Goal: Task Accomplishment & Management: Complete application form

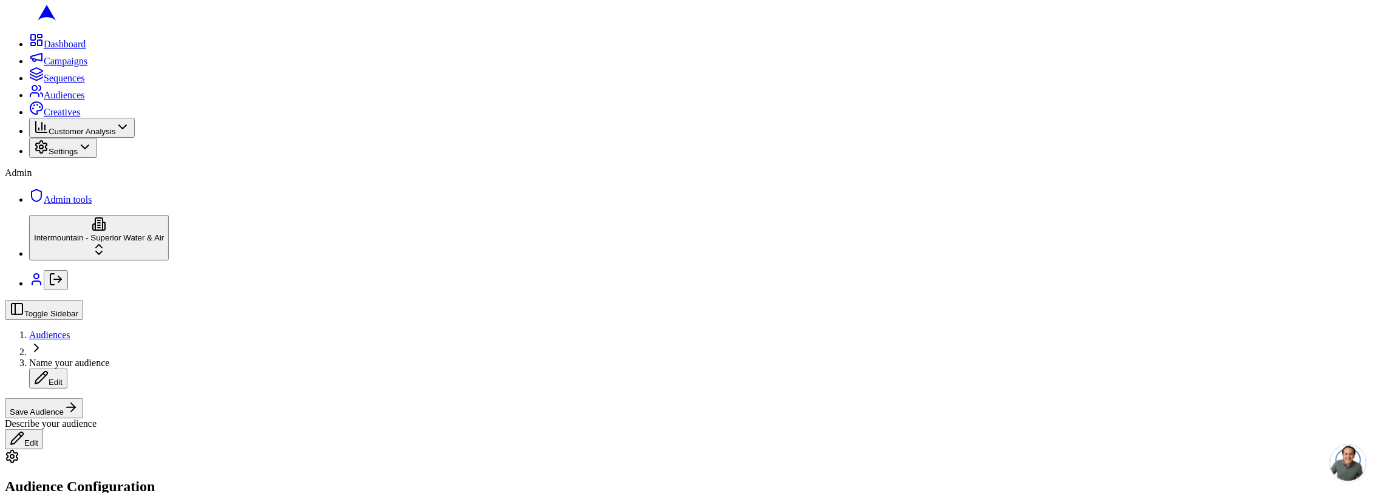
scroll to position [194, 0]
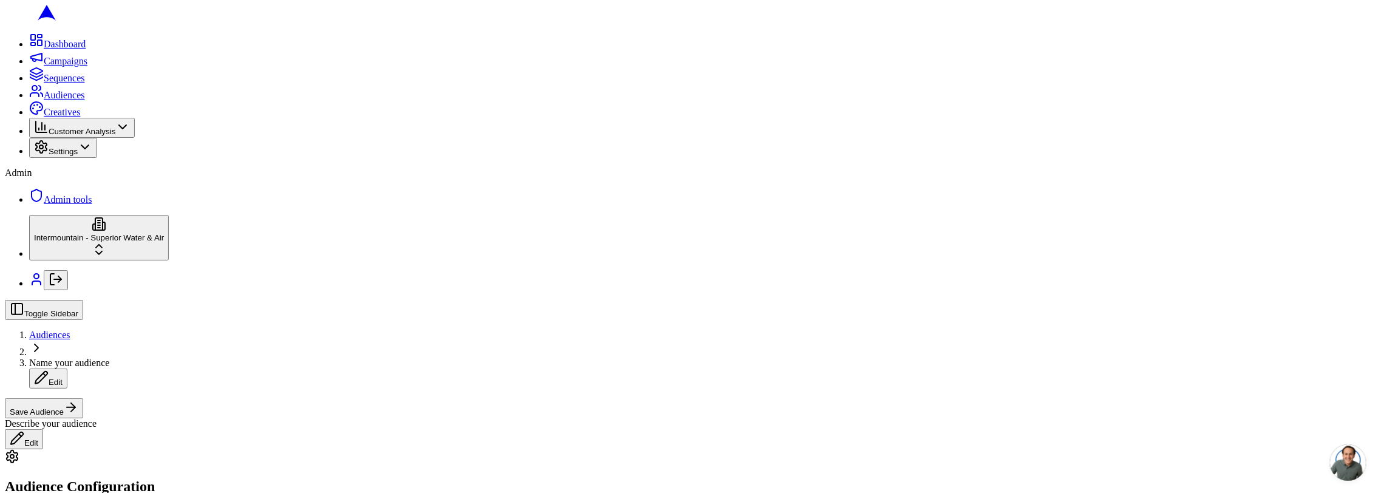
scroll to position [296, 0]
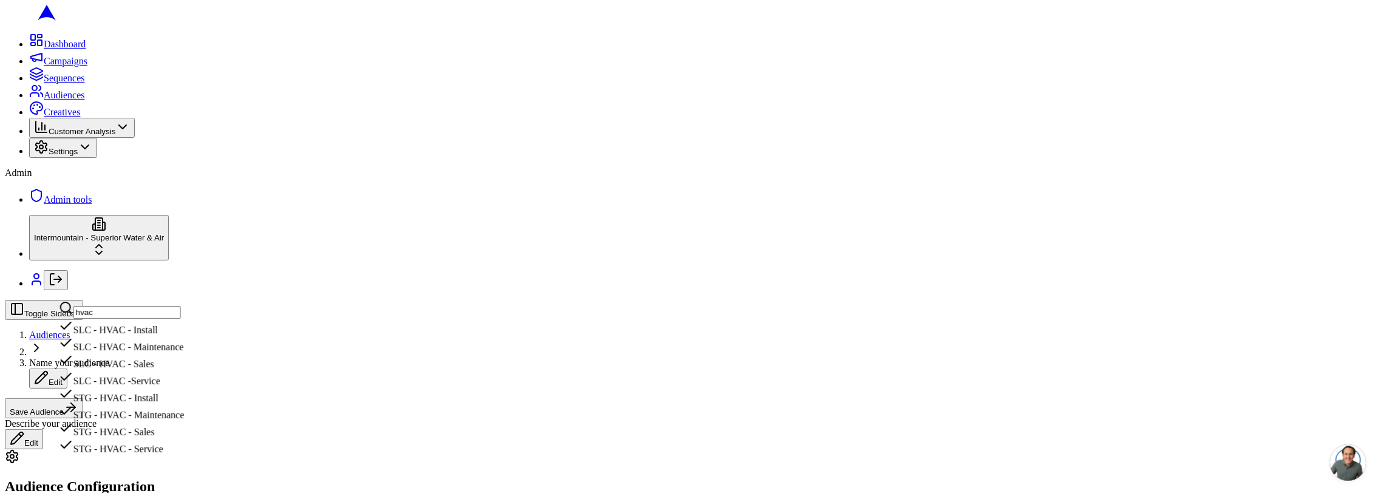
type input "hvac"
click at [183, 336] on div "SLC - HVAC - Install" at bounding box center [122, 327] width 126 height 17
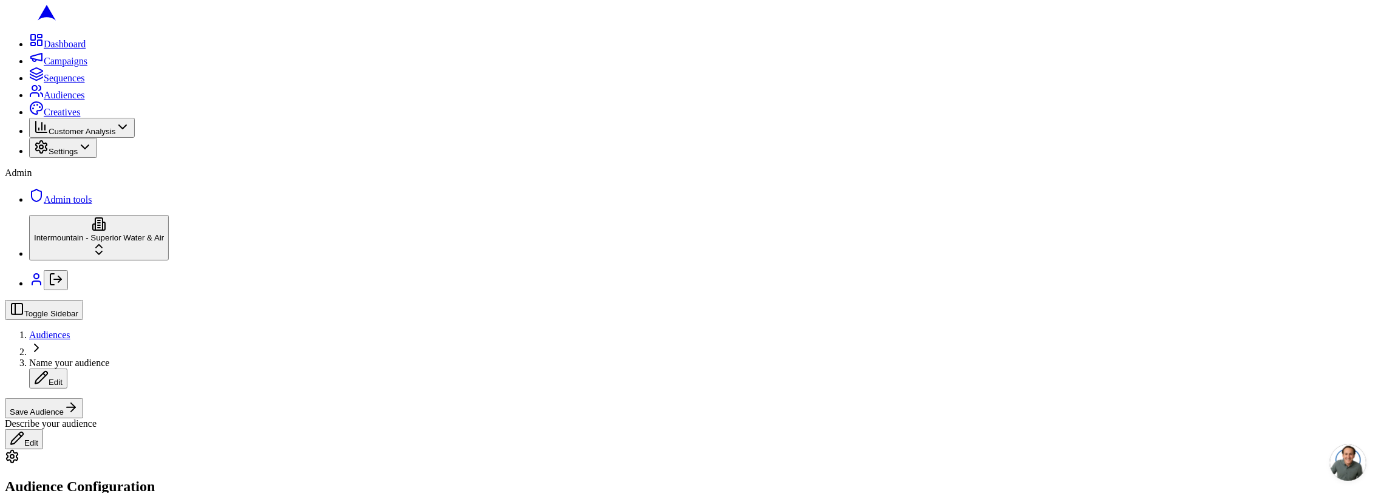
type input "depo"
click at [129, 472] on div "HOME DEPOT" at bounding box center [120, 463] width 122 height 17
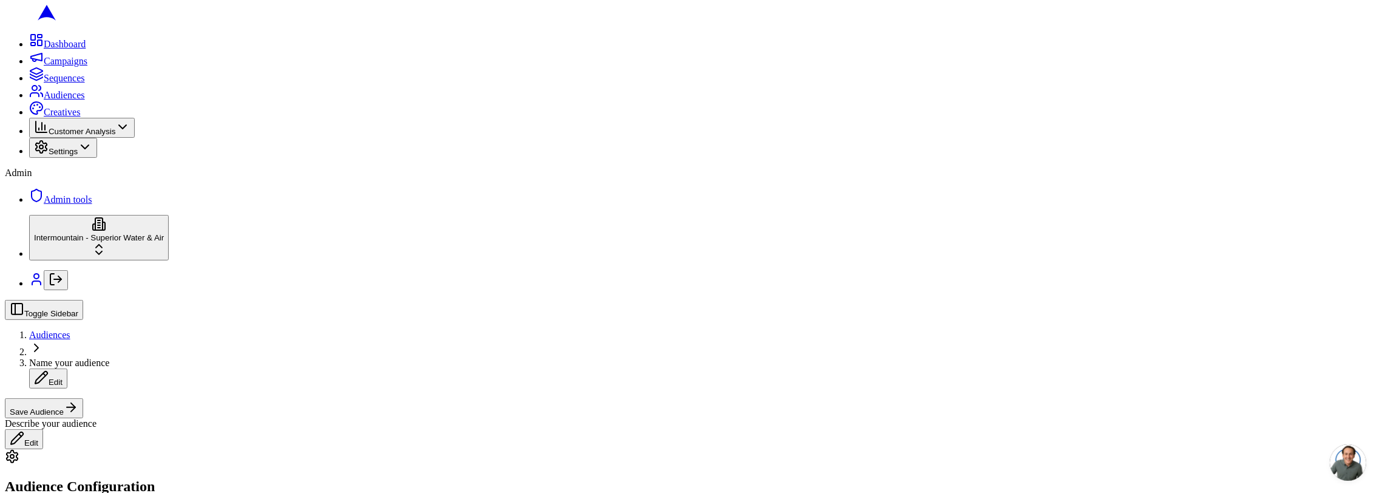
scroll to position [304, 0]
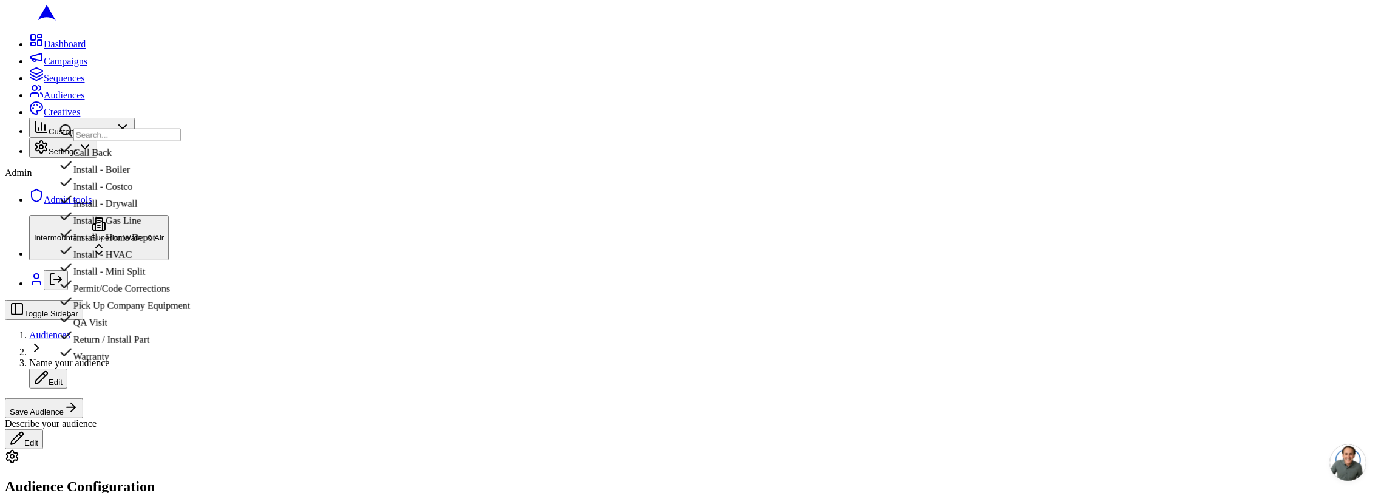
click at [142, 260] on div "Install - HVAC" at bounding box center [124, 251] width 131 height 17
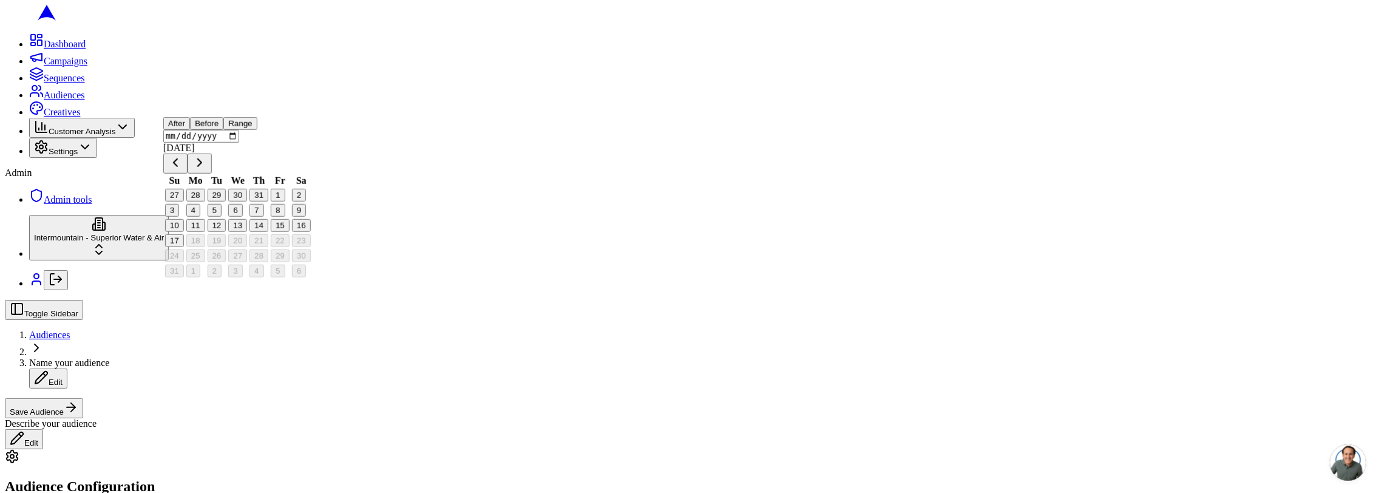
click at [223, 130] on button "Before" at bounding box center [206, 123] width 33 height 13
click at [188, 174] on button "Go to previous month" at bounding box center [175, 164] width 24 height 20
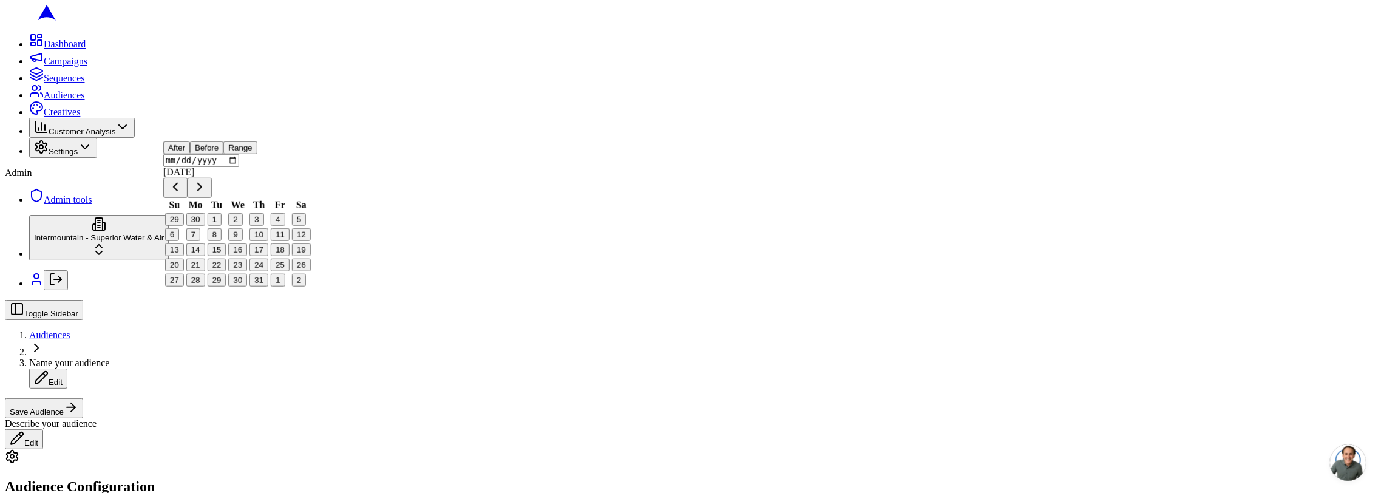
click at [188, 198] on button "Go to previous month" at bounding box center [175, 188] width 24 height 20
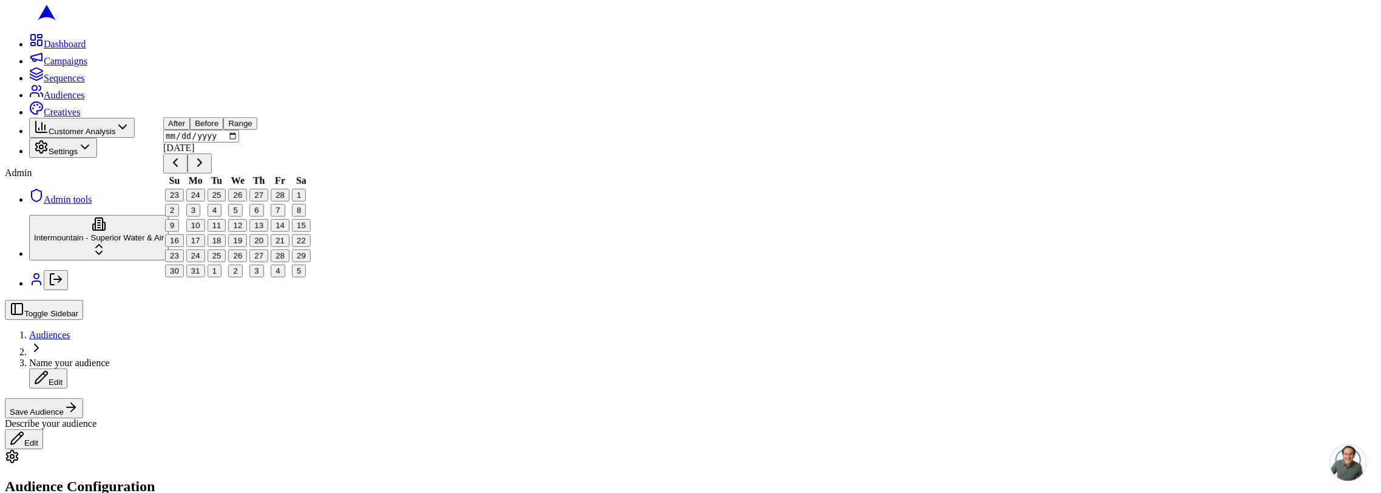
click at [304, 201] on button "1" at bounding box center [299, 195] width 14 height 13
type input "[DATE]"
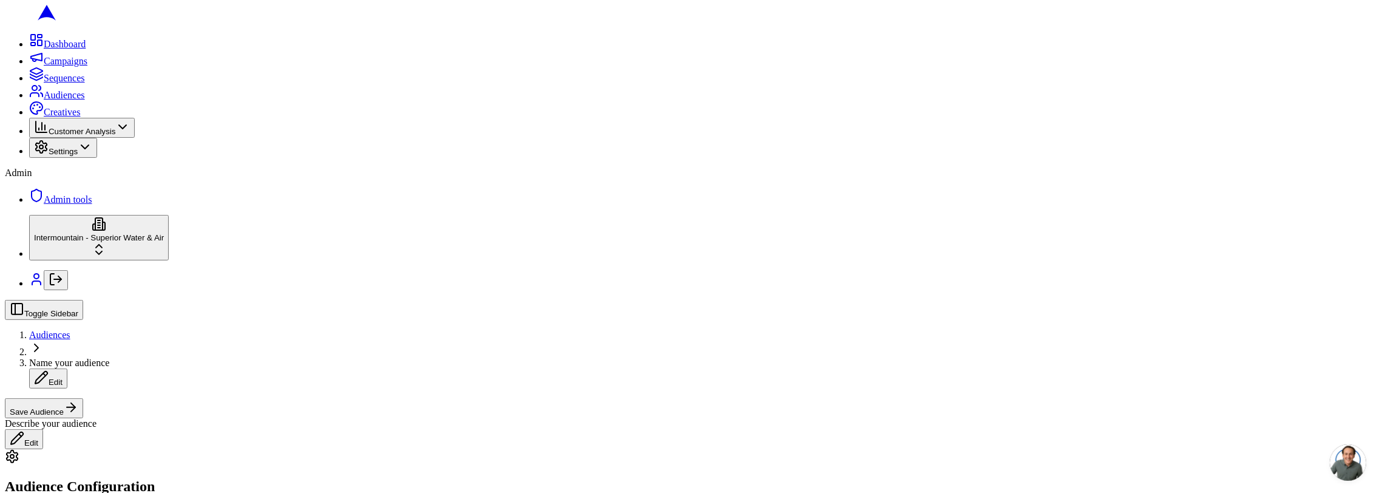
scroll to position [570, 0]
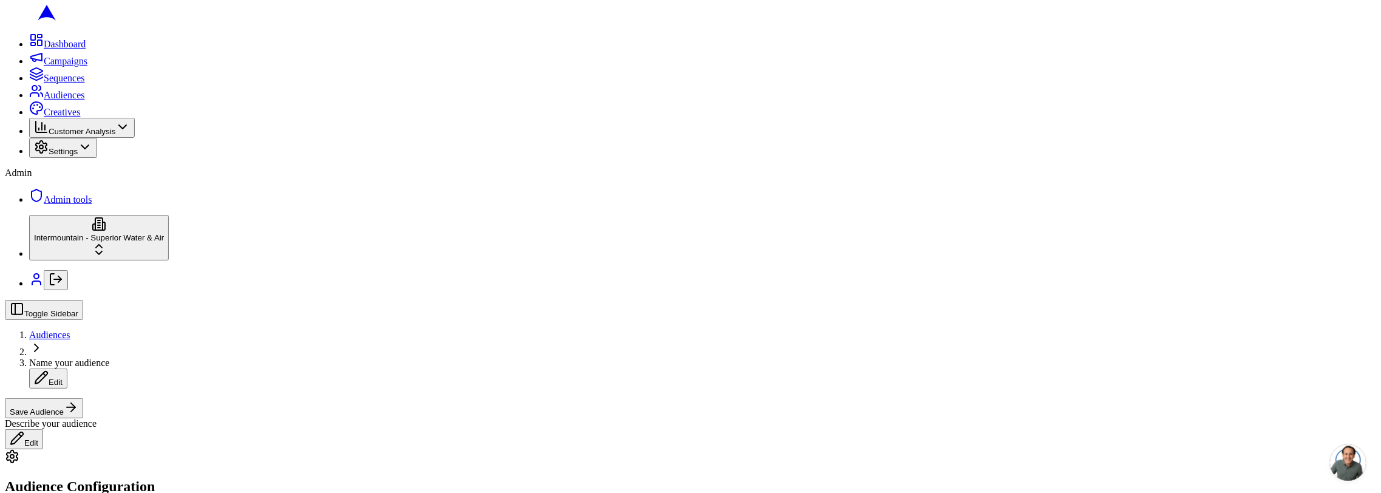
radio input "true"
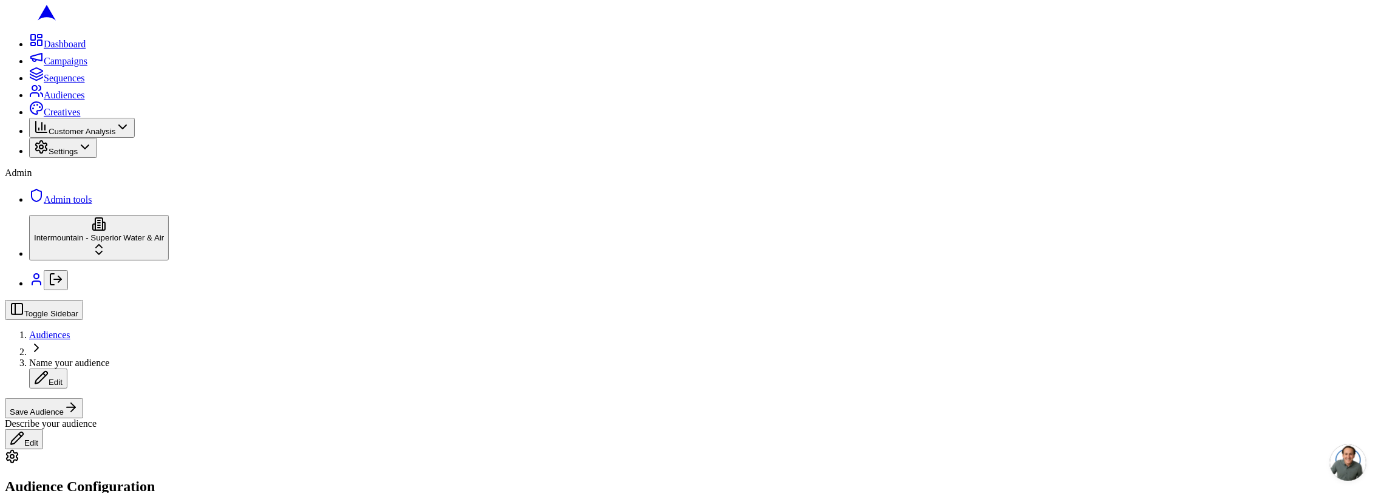
scroll to position [323, 0]
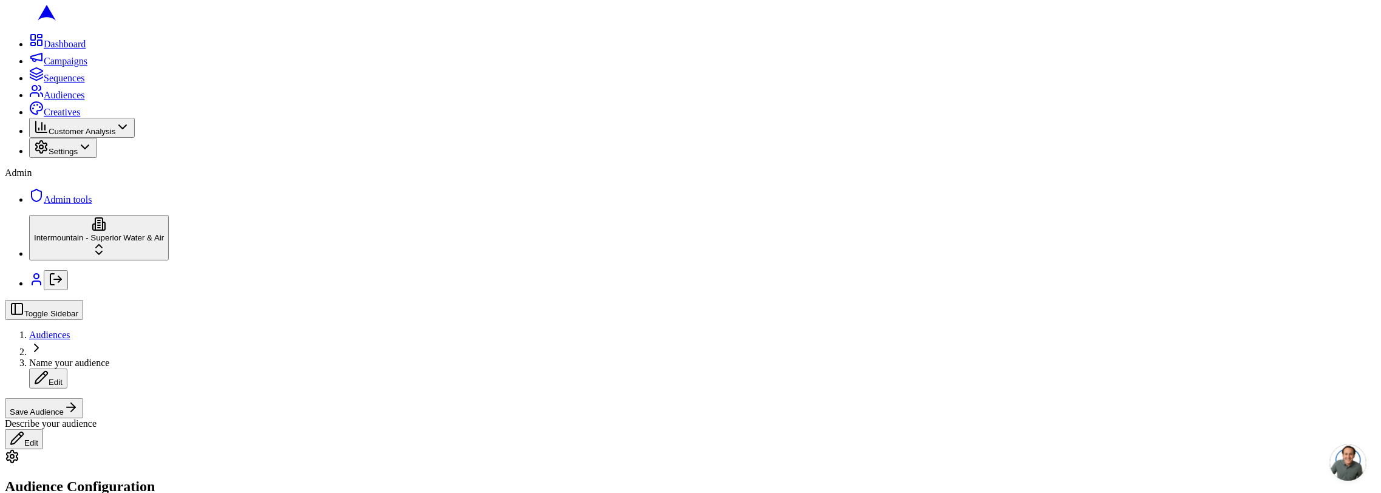
radio input "true"
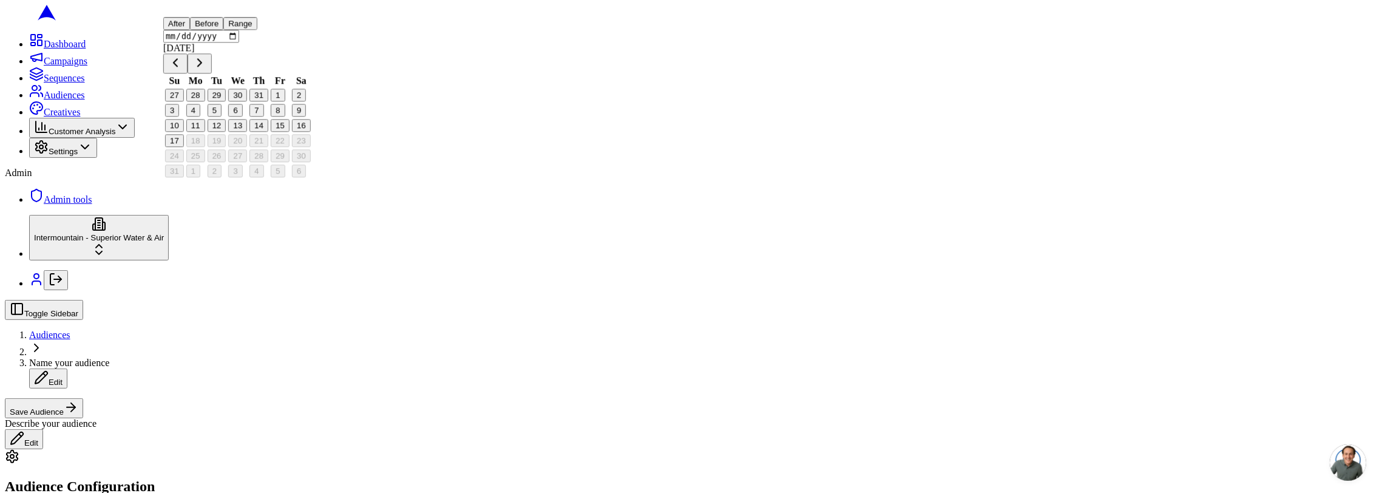
click at [188, 74] on button "Go to previous month" at bounding box center [175, 64] width 24 height 20
click at [192, 42] on input "date" at bounding box center [201, 36] width 76 height 13
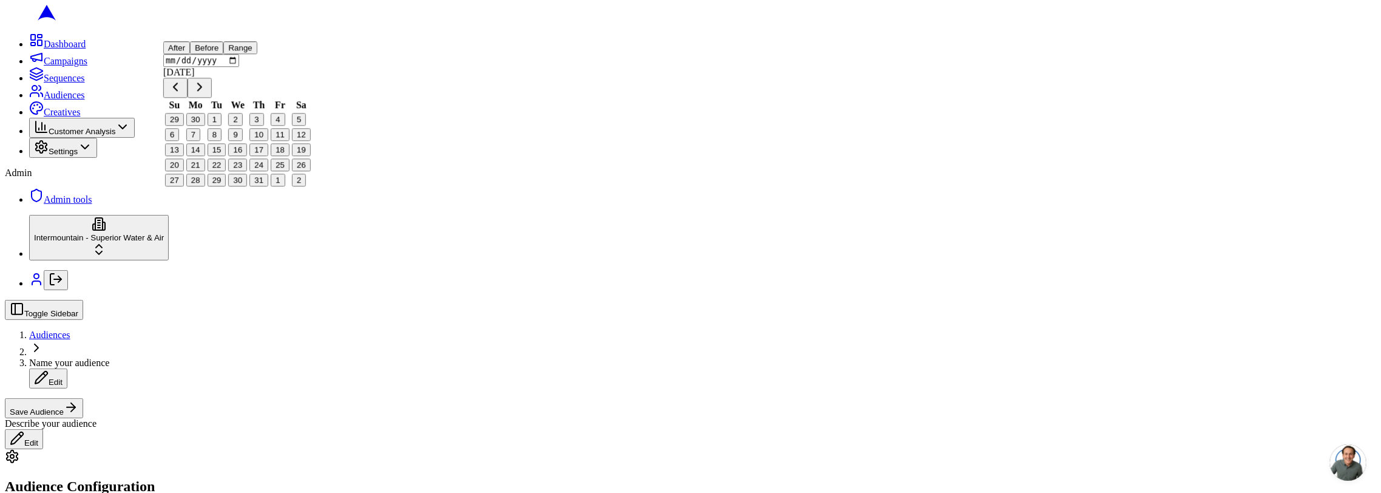
click at [192, 67] on input "date" at bounding box center [201, 60] width 76 height 13
click at [188, 98] on button "Go to previous month" at bounding box center [175, 88] width 24 height 20
click at [223, 54] on button "Before" at bounding box center [206, 47] width 33 height 13
click at [188, 98] on button "Go to previous month" at bounding box center [175, 88] width 24 height 20
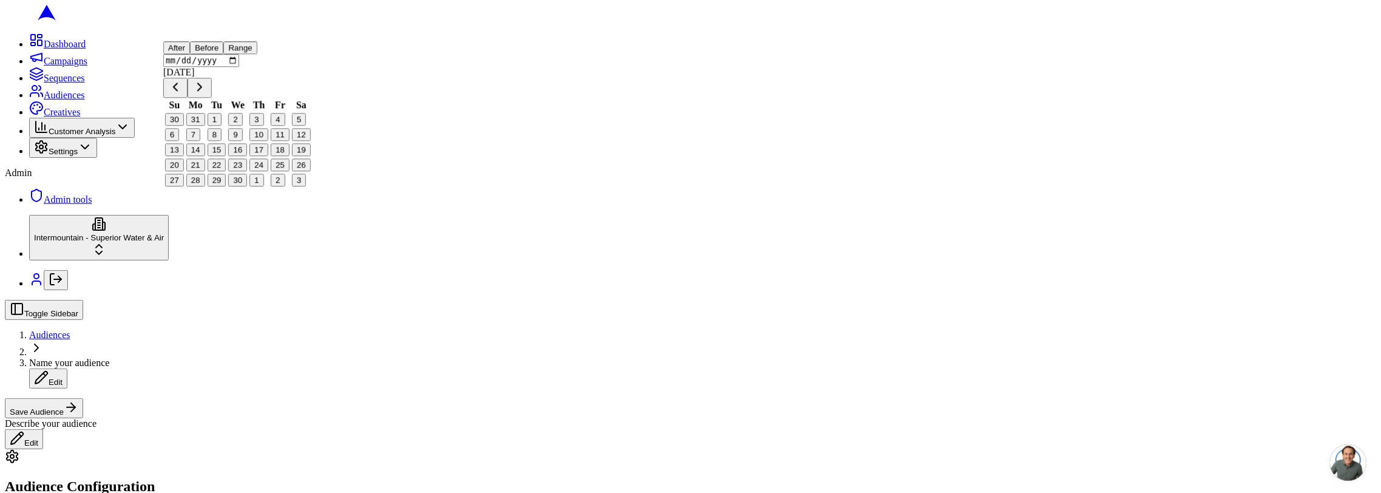
click at [221, 126] on button "1" at bounding box center [215, 119] width 14 height 13
type input "2025-04-01"
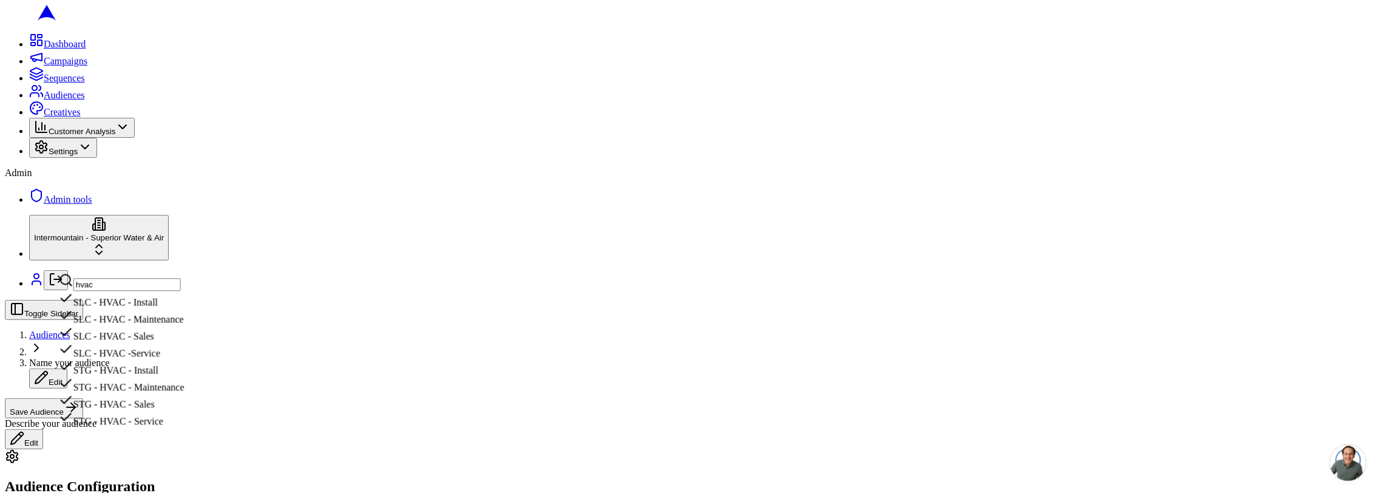
type input "hvac"
click at [184, 308] on div "SLC - HVAC - Install" at bounding box center [122, 299] width 126 height 17
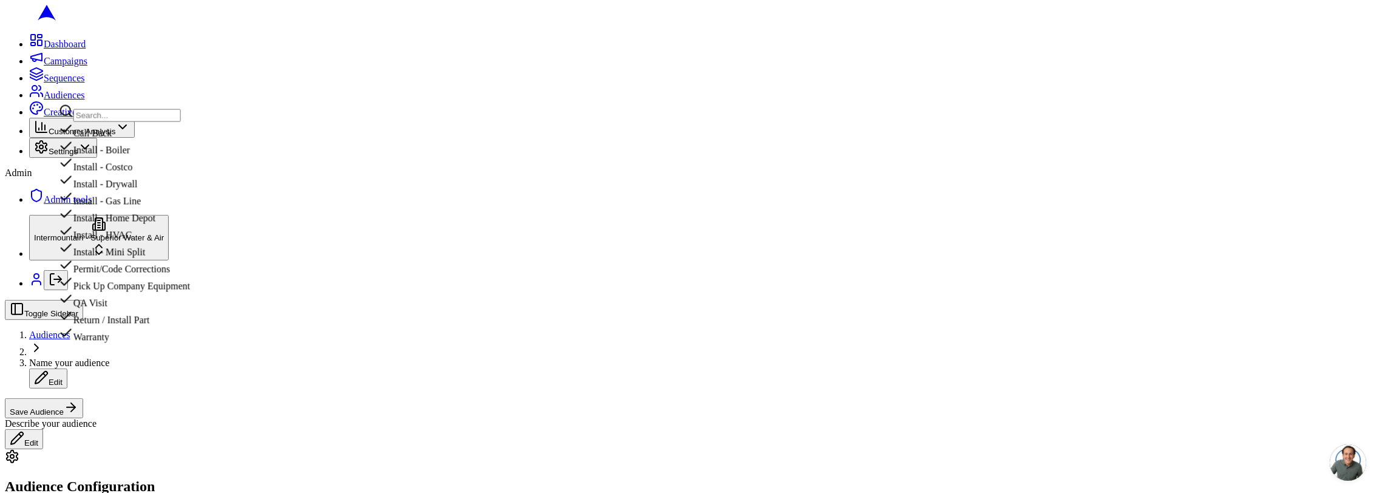
scroll to position [15, 0]
click at [133, 241] on div "Install - HVAC" at bounding box center [124, 232] width 131 height 17
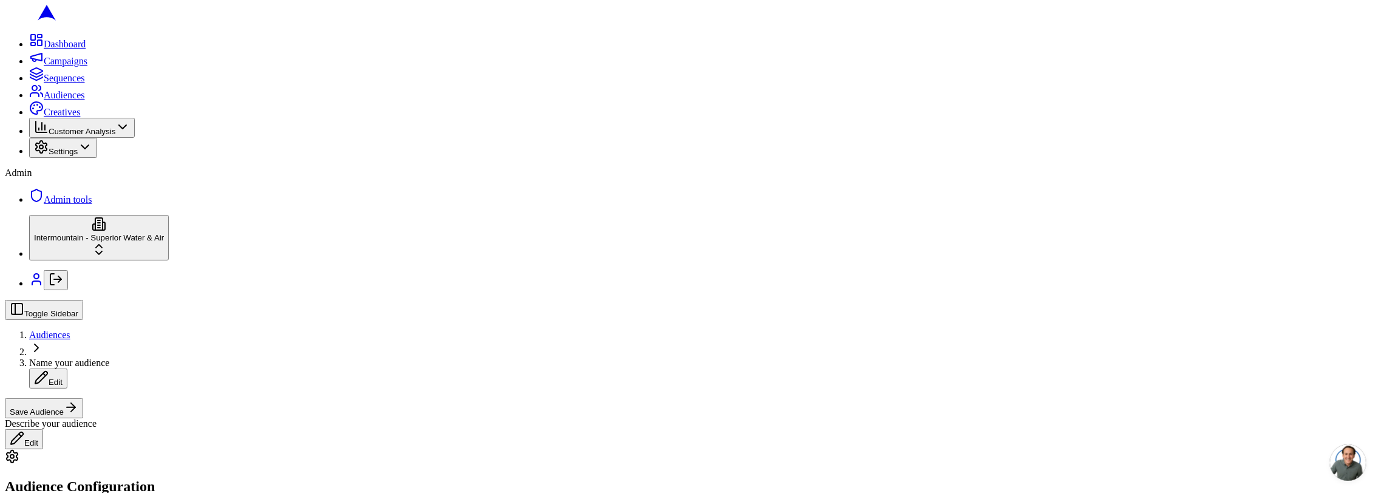
type input "dep"
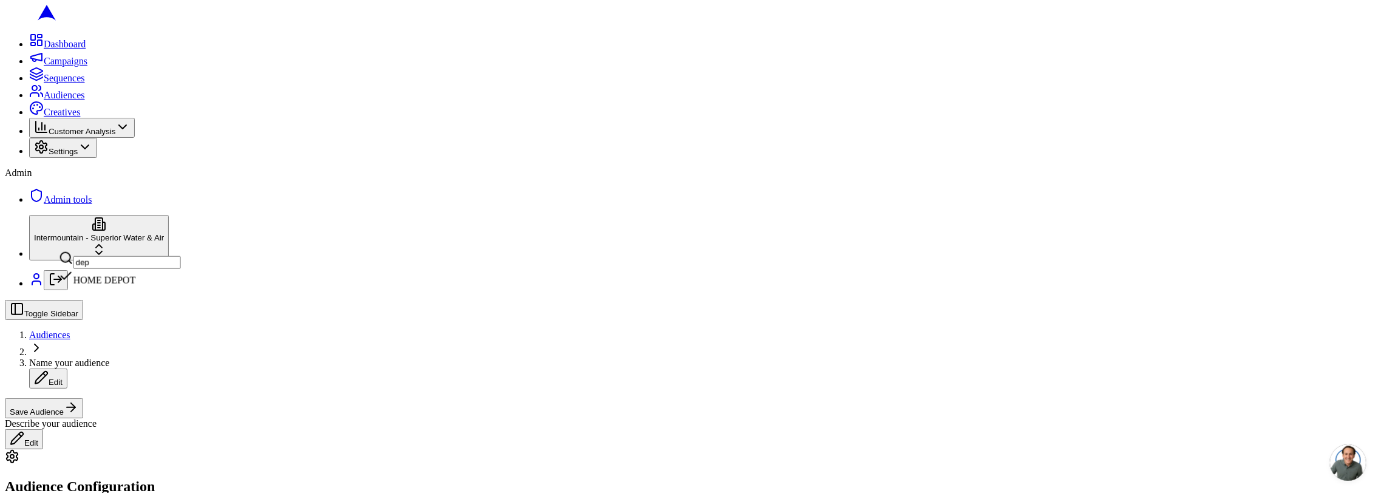
click at [124, 286] on div "HOME DEPOT" at bounding box center [120, 277] width 122 height 17
